Goal: Information Seeking & Learning: Learn about a topic

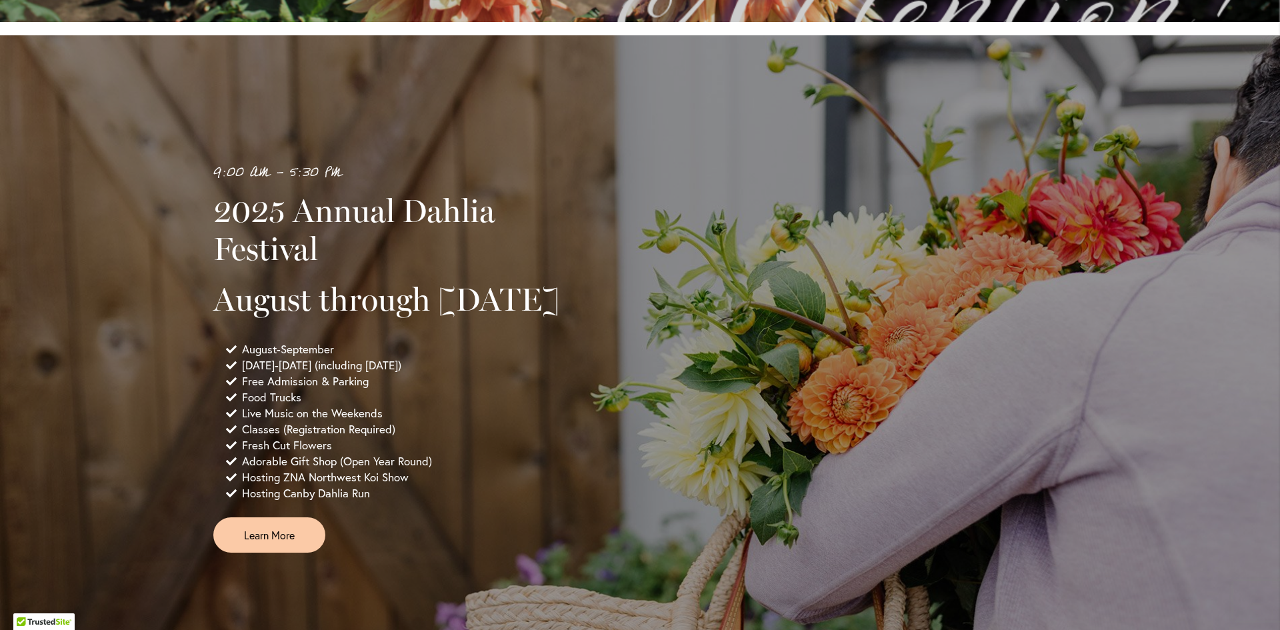
scroll to position [800, 0]
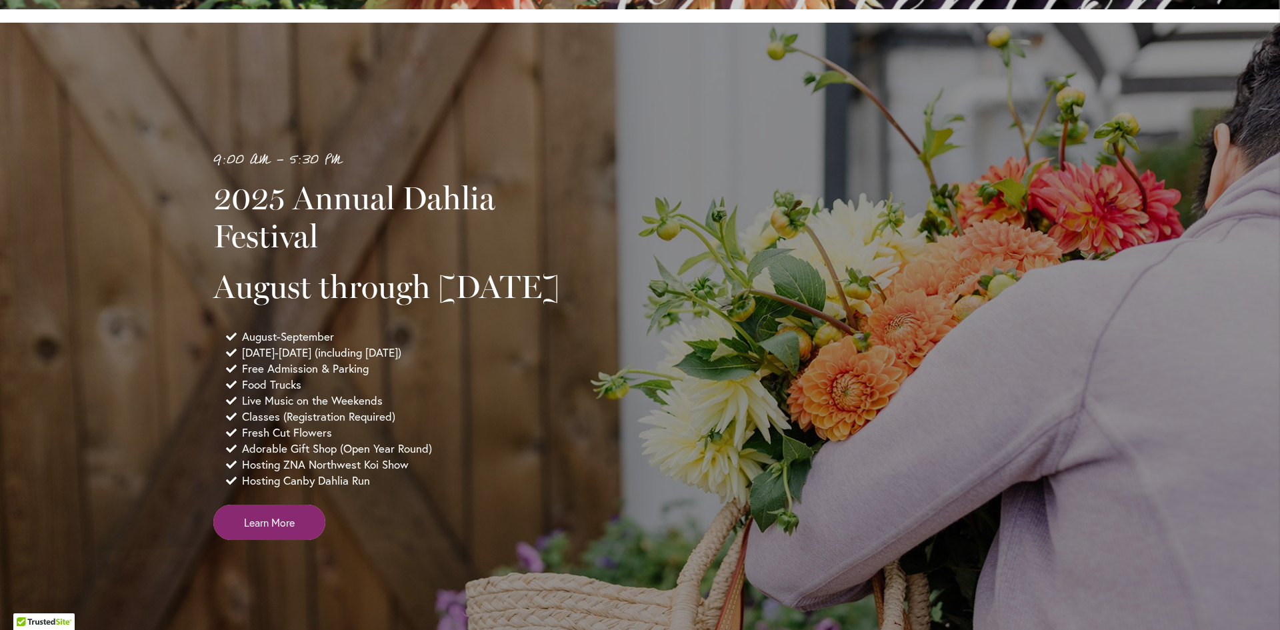
click at [273, 540] on link "Learn More" at bounding box center [269, 522] width 112 height 35
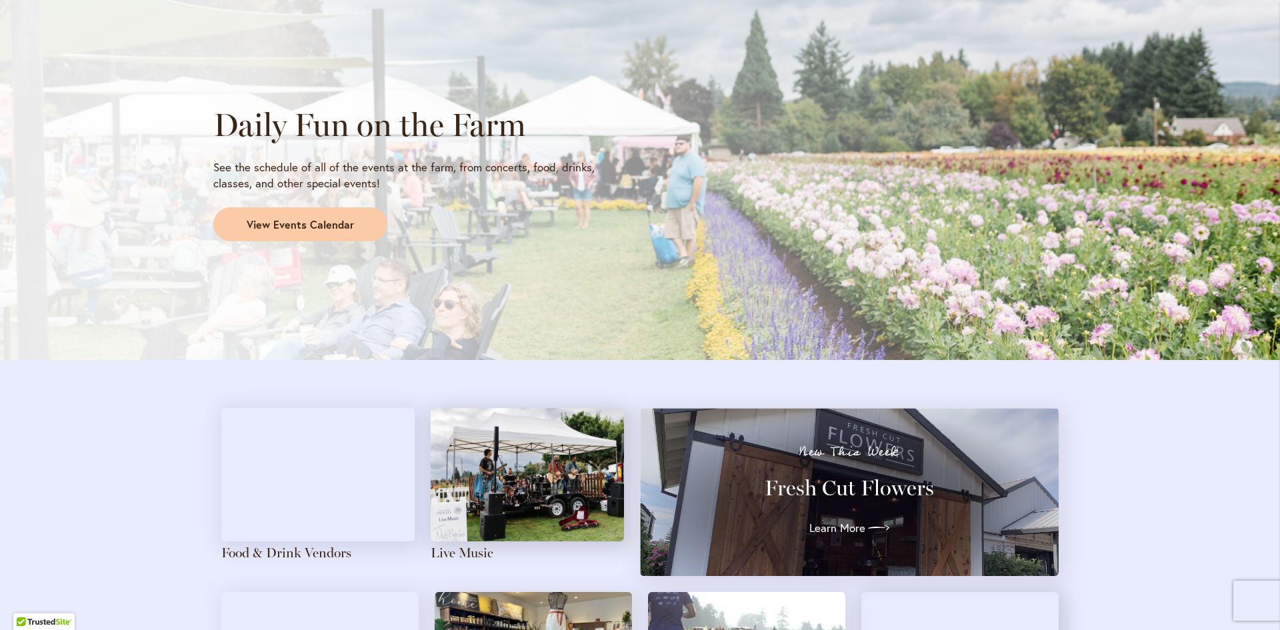
scroll to position [1133, 0]
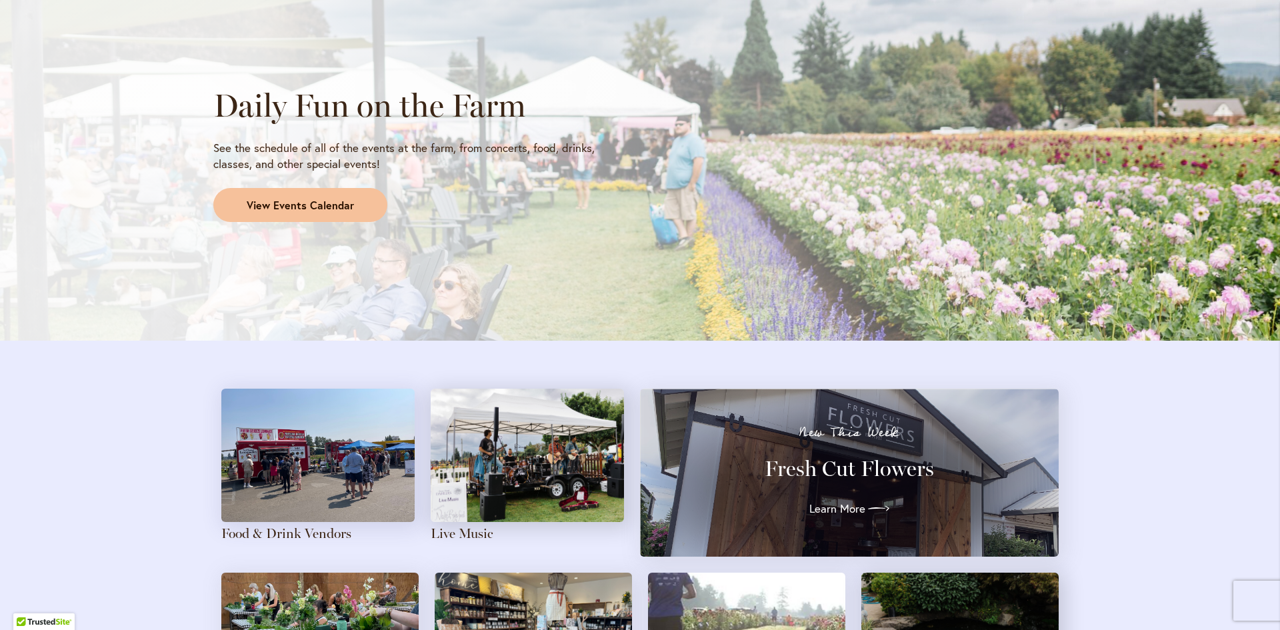
click at [279, 207] on span "View Events Calendar" at bounding box center [300, 205] width 107 height 15
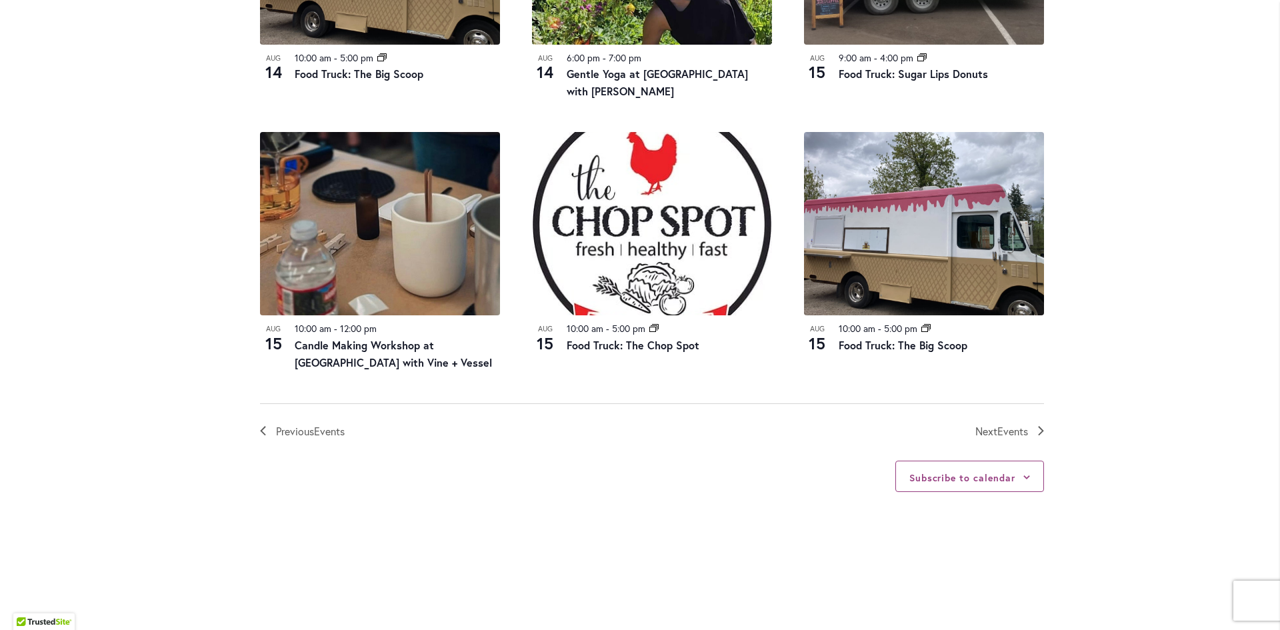
scroll to position [1467, 0]
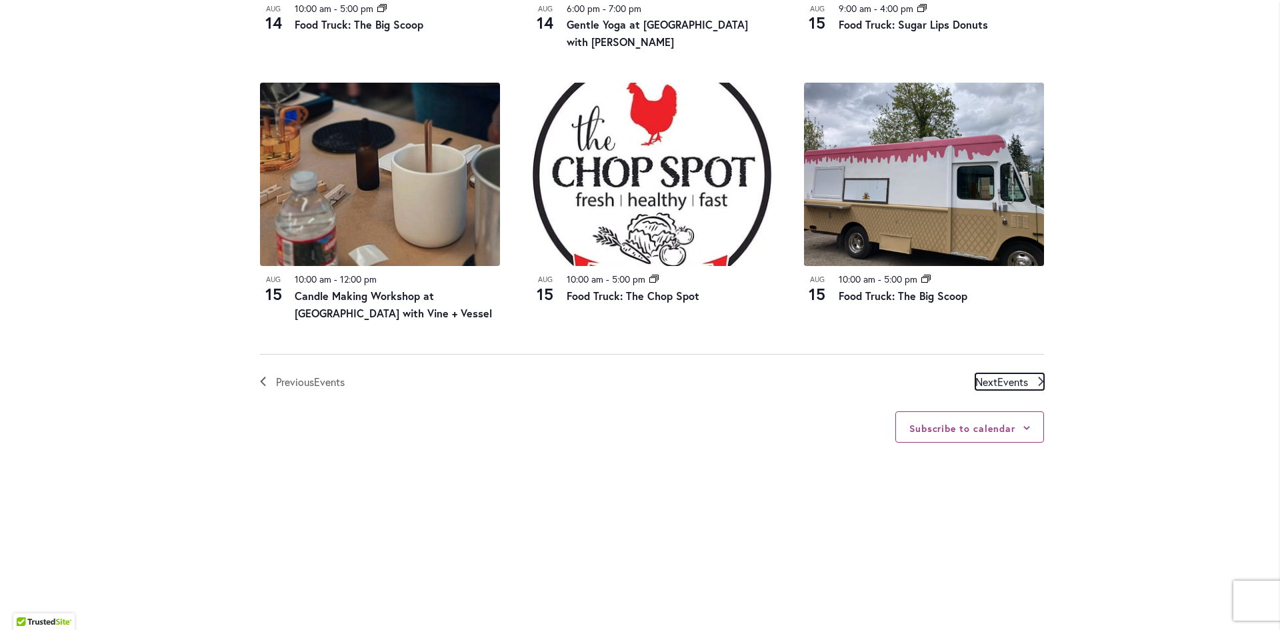
click at [1012, 381] on span "Events" at bounding box center [1012, 382] width 31 height 14
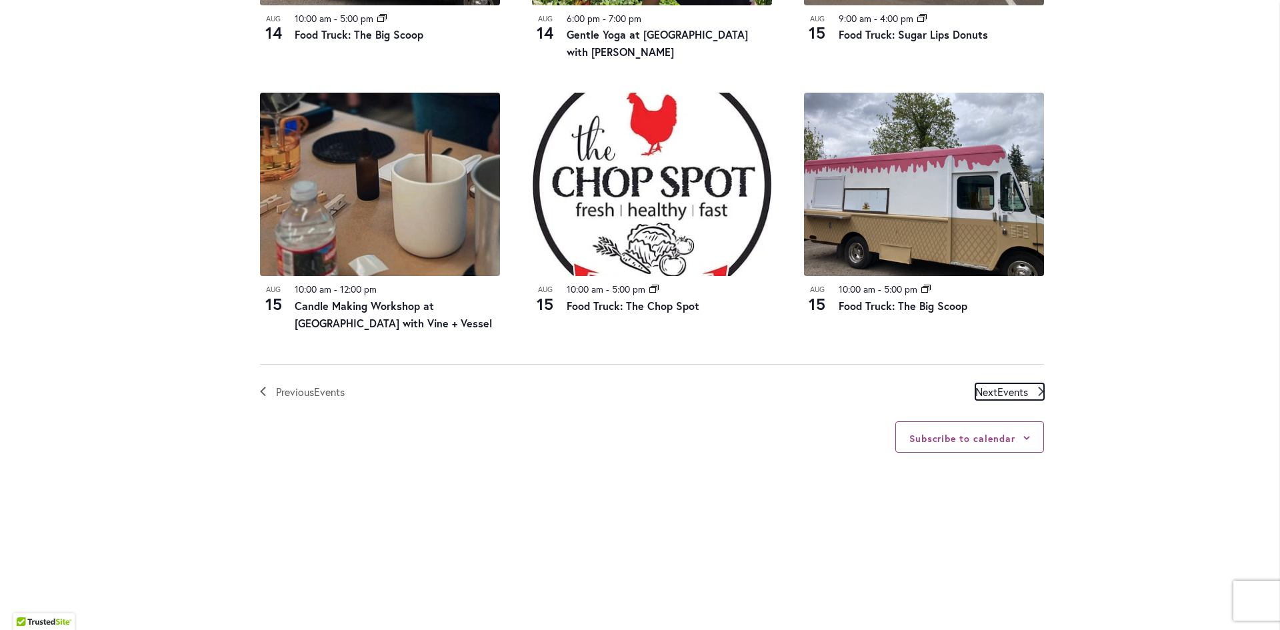
scroll to position [1457, 0]
click at [997, 392] on span "Events" at bounding box center [1012, 391] width 31 height 14
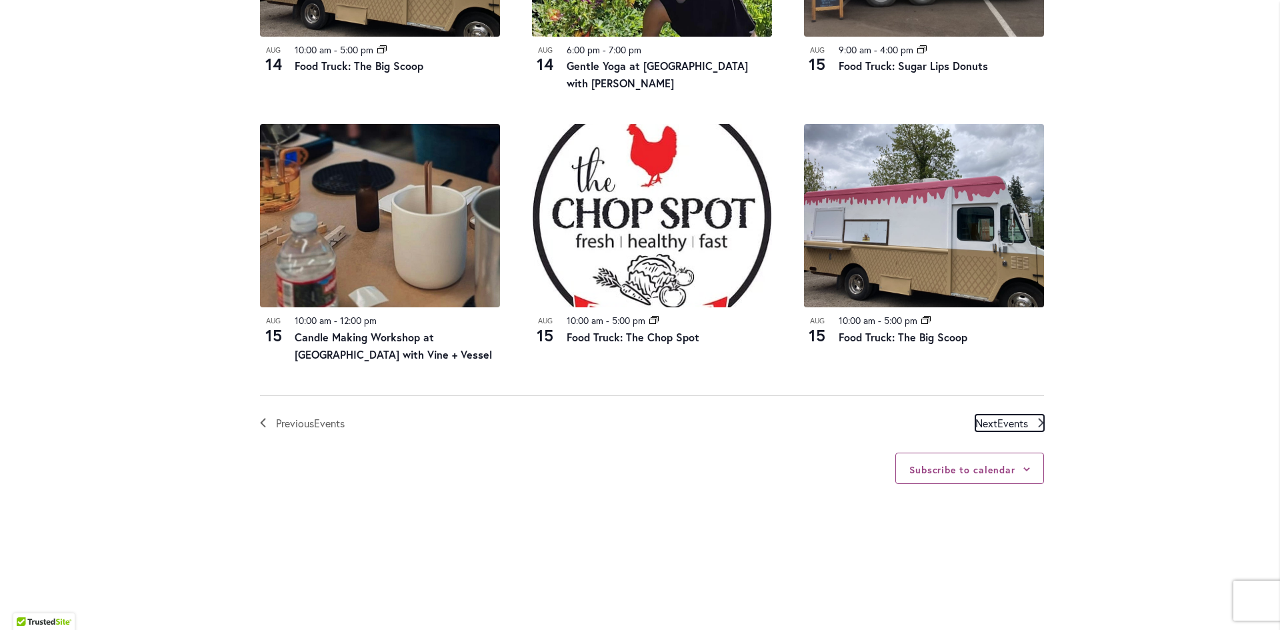
scroll to position [1324, 0]
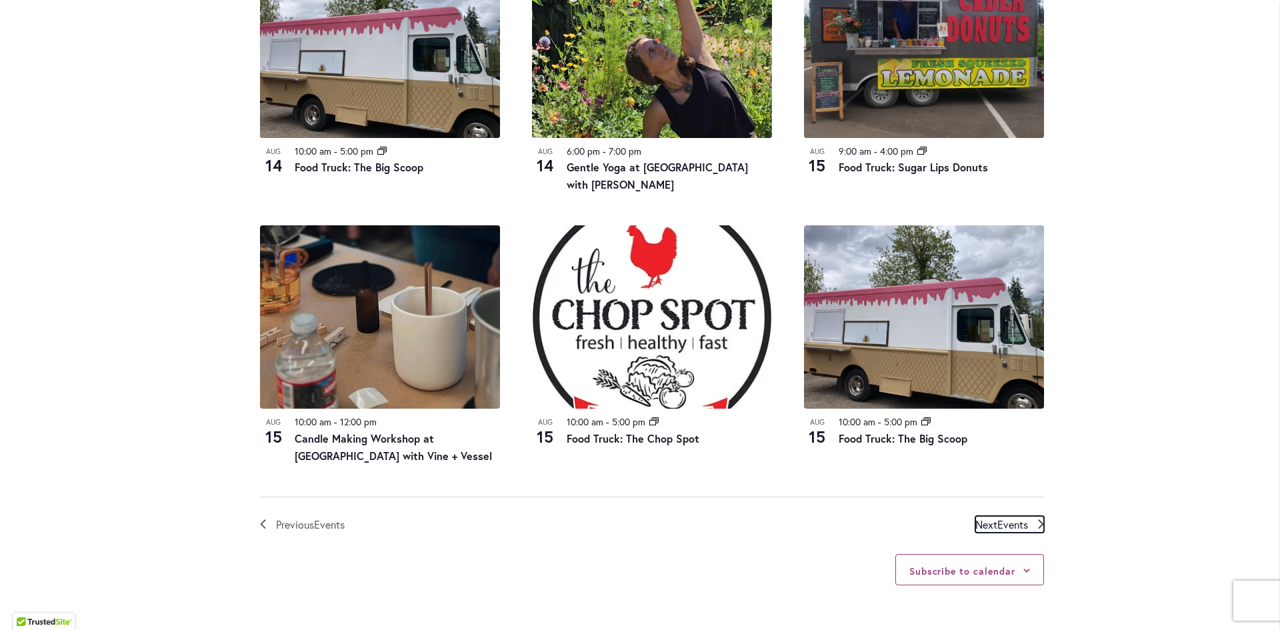
click at [987, 527] on span "Next Events" at bounding box center [1001, 524] width 53 height 17
click at [986, 522] on span "Next Events" at bounding box center [1001, 524] width 53 height 17
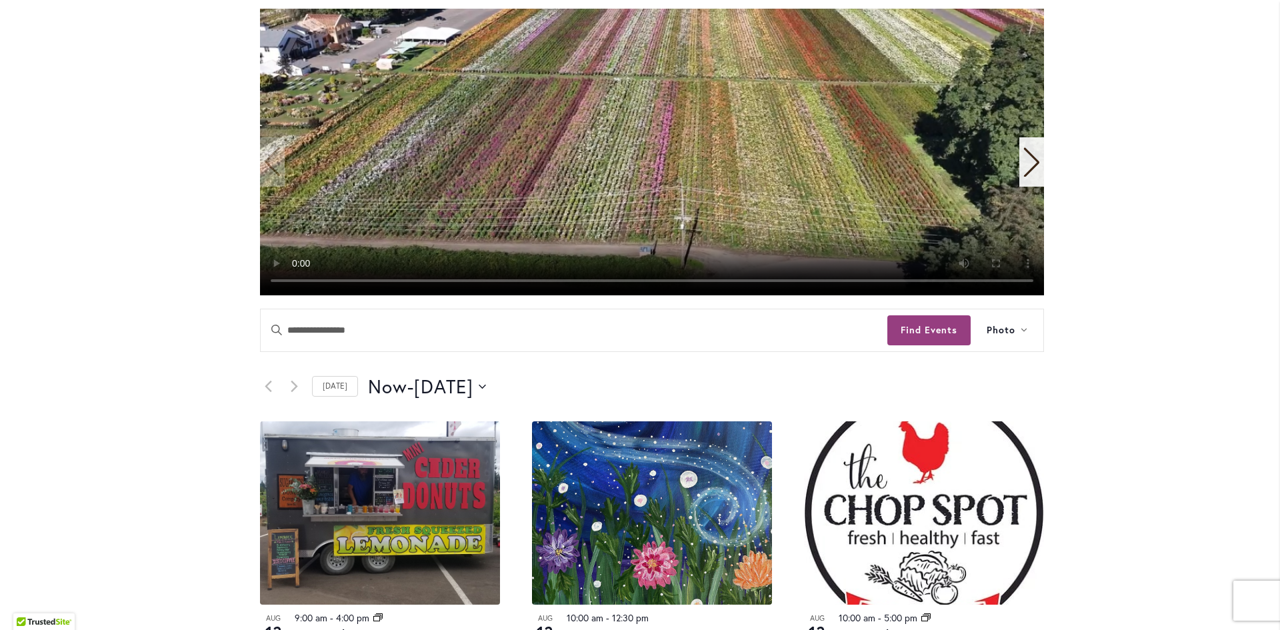
scroll to position [333, 0]
